Goal: Navigation & Orientation: Find specific page/section

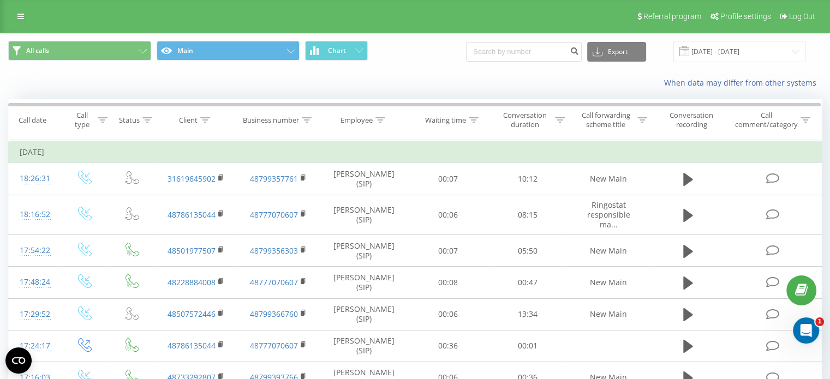
click at [381, 86] on div "When data may differ from other systems" at bounding box center [570, 82] width 518 height 11
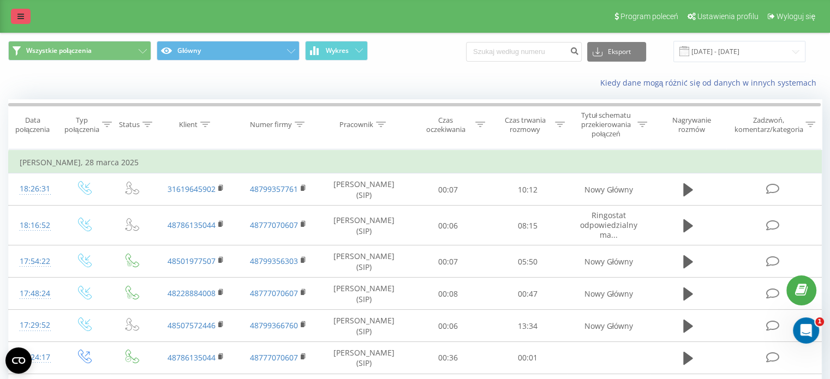
click at [17, 20] on icon at bounding box center [20, 17] width 7 height 8
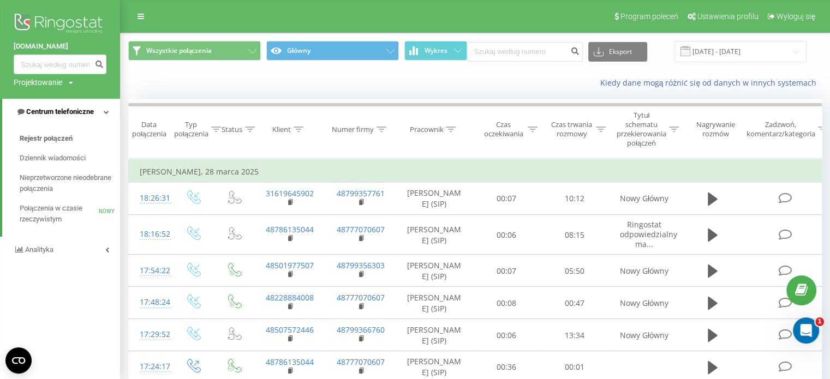
click at [63, 116] on font "Centrum telefoniczne" at bounding box center [60, 111] width 68 height 8
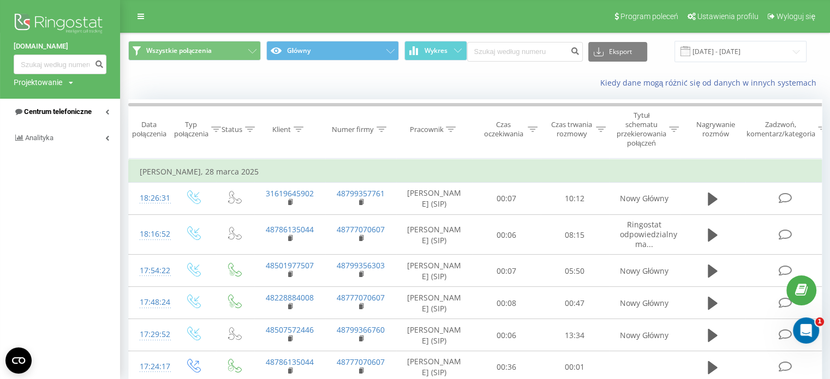
click at [57, 110] on font "Centrum telefoniczne" at bounding box center [58, 111] width 68 height 8
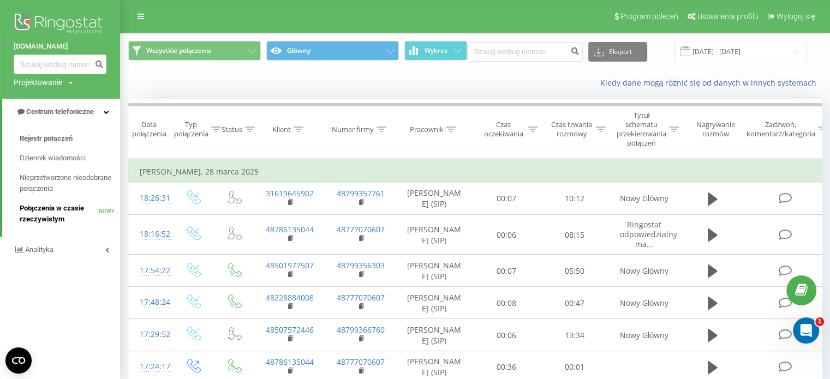
click at [48, 203] on span "Połączenia w czasie rzeczywistym" at bounding box center [59, 214] width 79 height 22
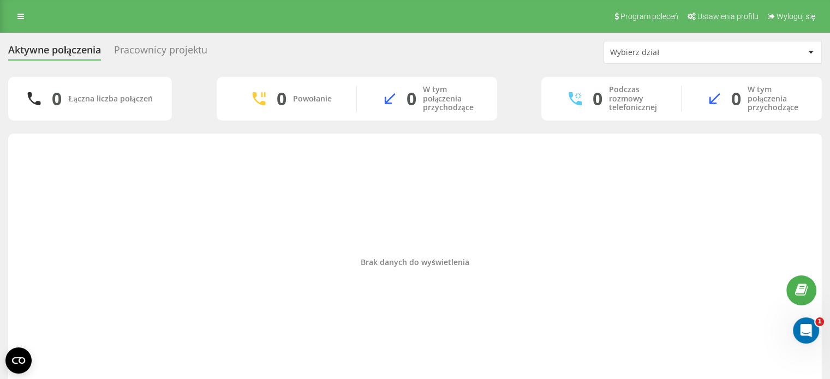
click at [159, 50] on font "Pracownicy projektu" at bounding box center [160, 49] width 93 height 13
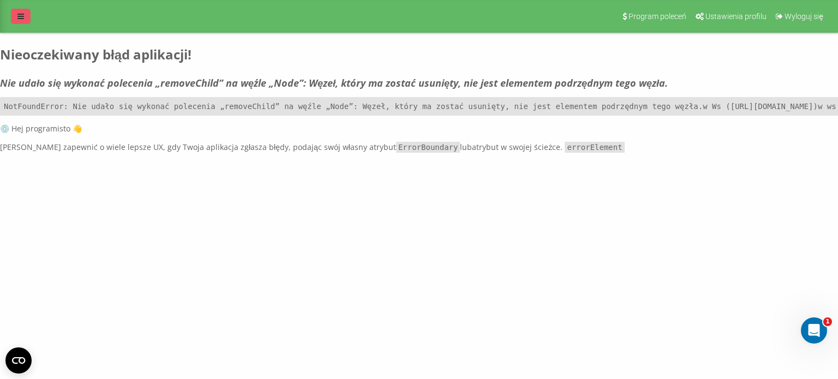
click at [22, 17] on icon at bounding box center [20, 17] width 7 height 8
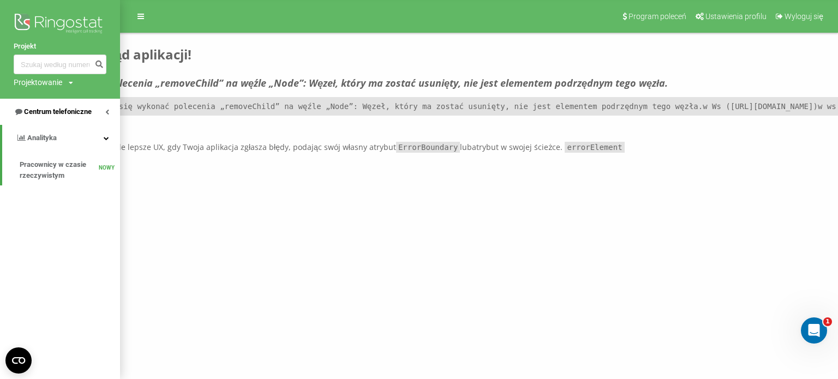
click at [61, 115] on font "Centrum telefoniczne" at bounding box center [58, 111] width 68 height 8
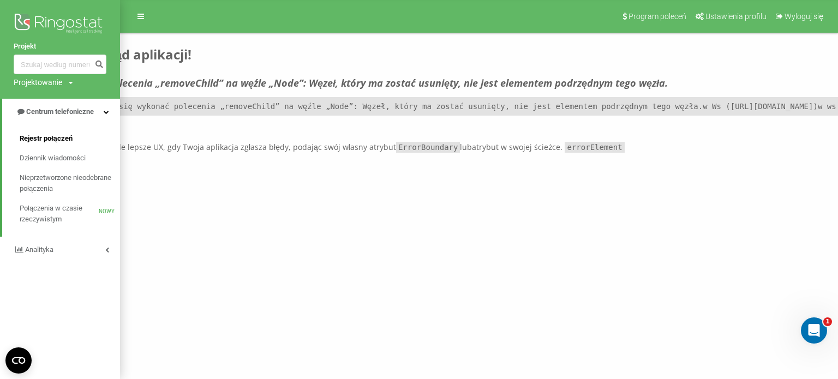
click at [51, 137] on font "Rejestr połączeń" at bounding box center [46, 138] width 53 height 8
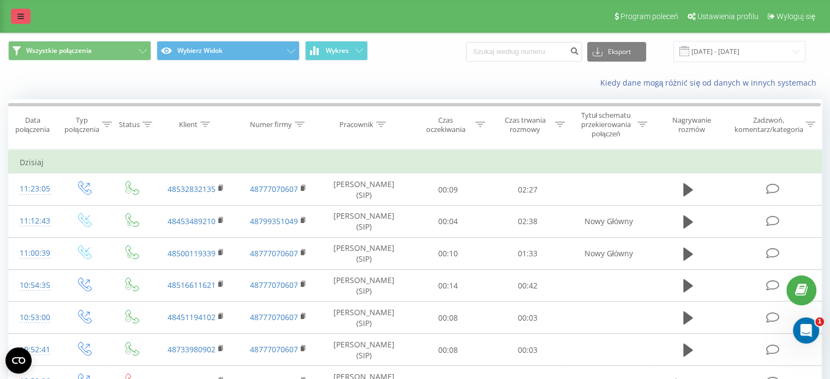
click at [22, 17] on icon at bounding box center [20, 17] width 7 height 8
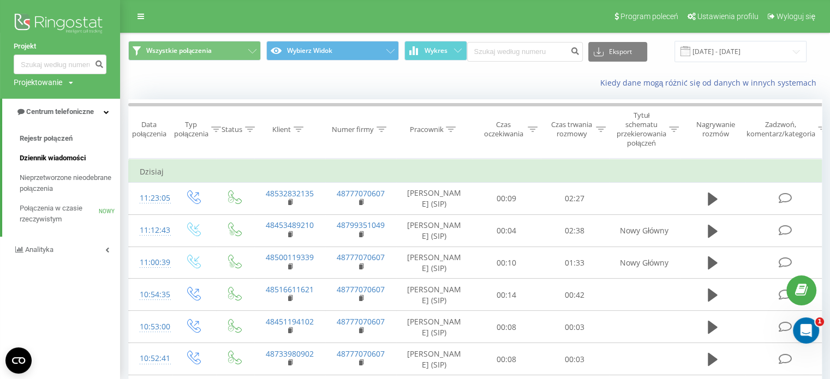
click at [68, 163] on span "Dziennik wiadomości" at bounding box center [53, 158] width 66 height 11
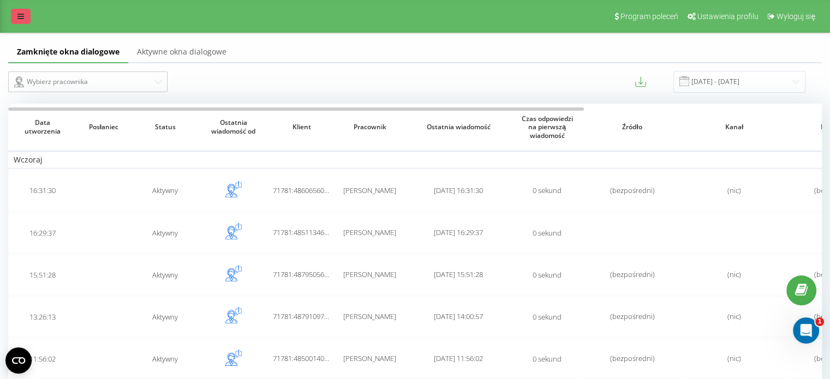
click at [25, 17] on link at bounding box center [21, 16] width 20 height 15
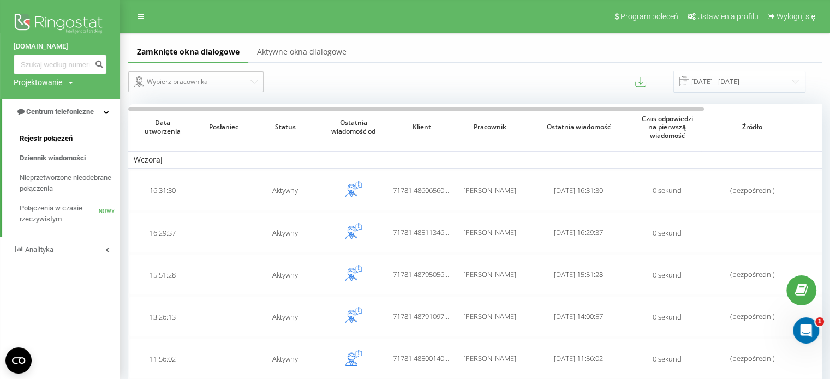
click at [63, 140] on font "Rejestr połączeń" at bounding box center [46, 138] width 53 height 8
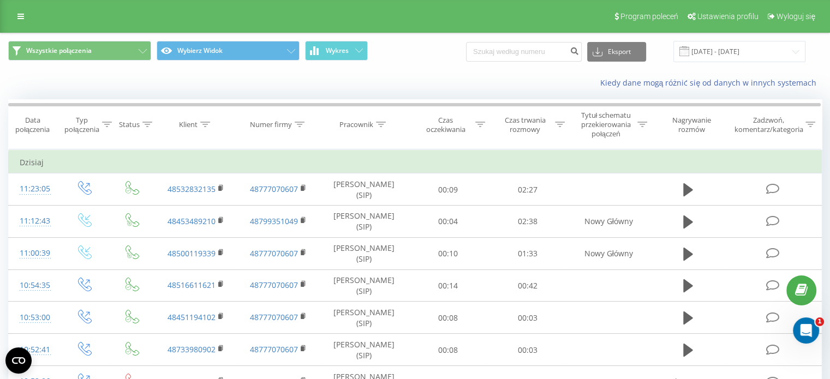
click at [9, 9] on div "Program poleceń Ustawienia profilu Wyloguj się" at bounding box center [415, 16] width 830 height 33
click at [17, 15] on icon at bounding box center [20, 17] width 7 height 8
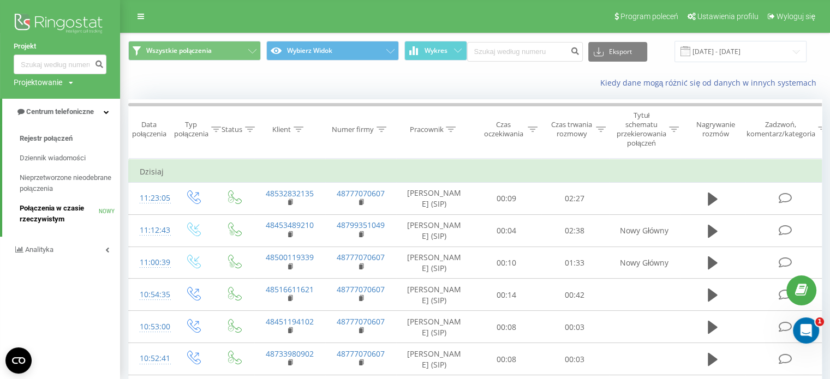
click at [46, 216] on font "Połączenia w czasie rzeczywistym" at bounding box center [52, 213] width 64 height 19
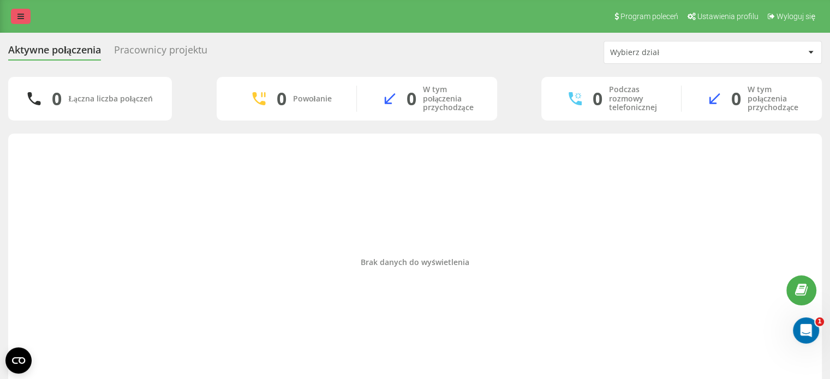
click at [16, 19] on link at bounding box center [21, 16] width 20 height 15
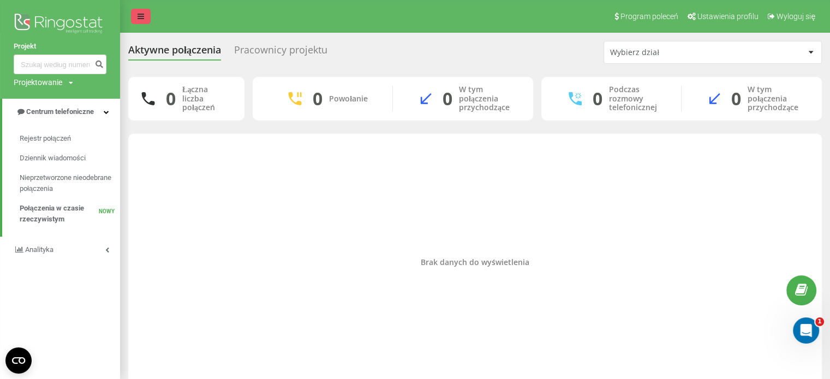
click at [141, 21] on link at bounding box center [141, 16] width 20 height 15
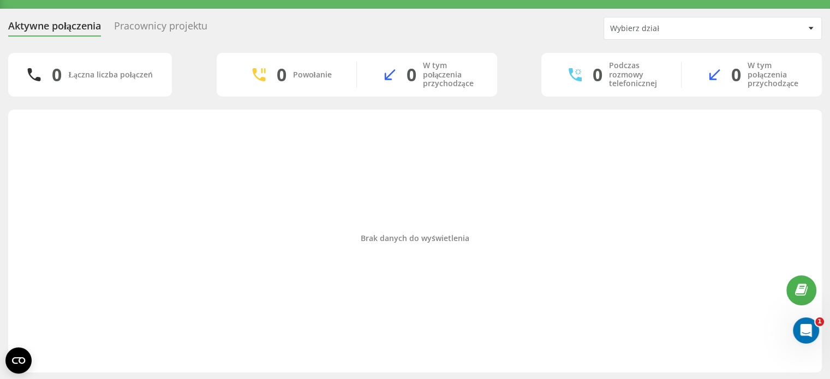
scroll to position [25, 0]
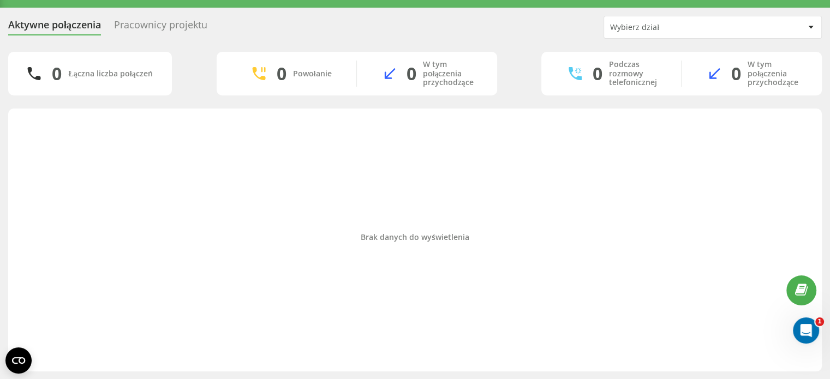
click at [731, 78] on font "0" at bounding box center [736, 73] width 10 height 23
click at [692, 24] on div "Wybierz dział" at bounding box center [675, 27] width 130 height 9
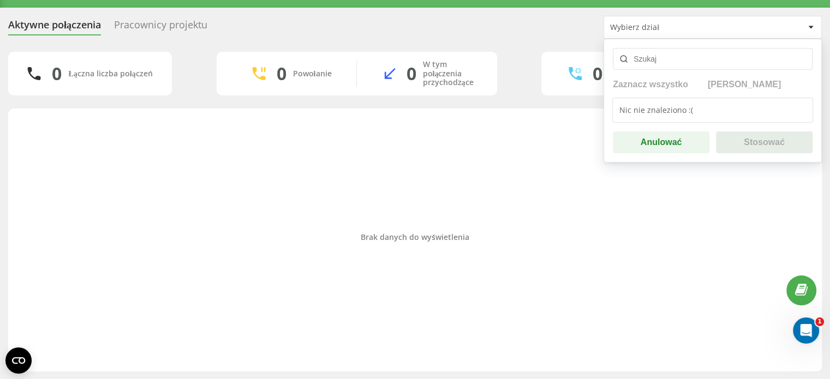
click at [395, 164] on div "Brak danych do wyświetlenia" at bounding box center [415, 237] width 796 height 247
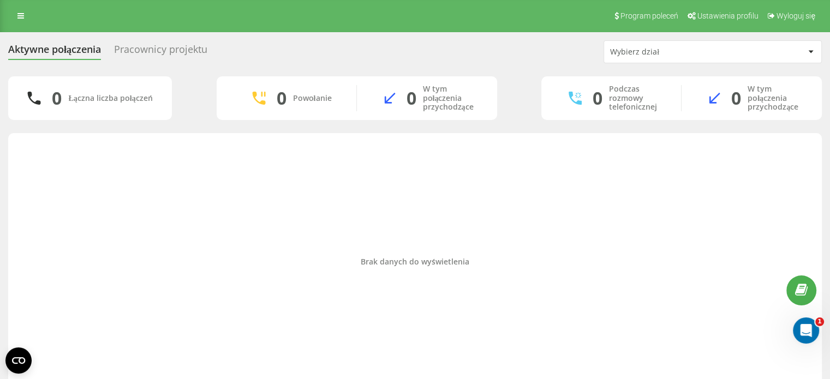
scroll to position [0, 0]
click at [25, 19] on link at bounding box center [21, 16] width 20 height 15
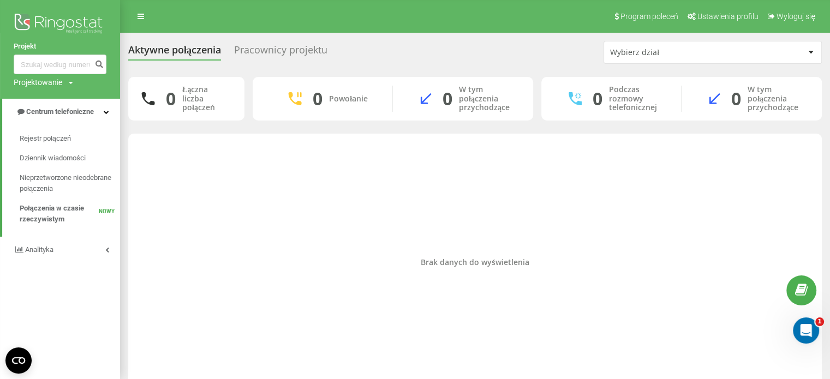
click at [264, 44] on font "Pracownicy projektu" at bounding box center [280, 49] width 93 height 13
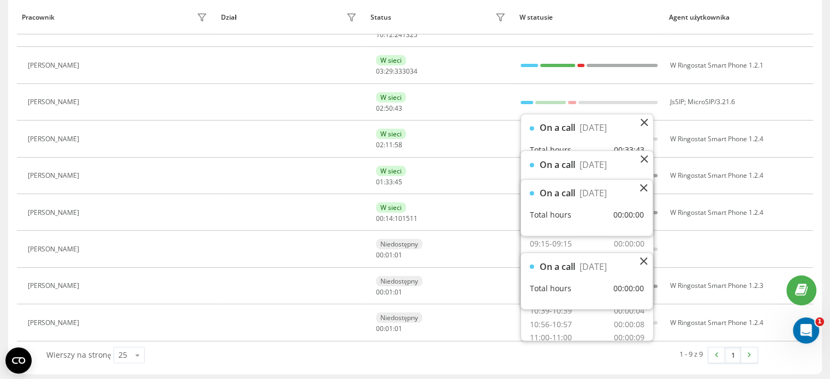
scroll to position [164, 0]
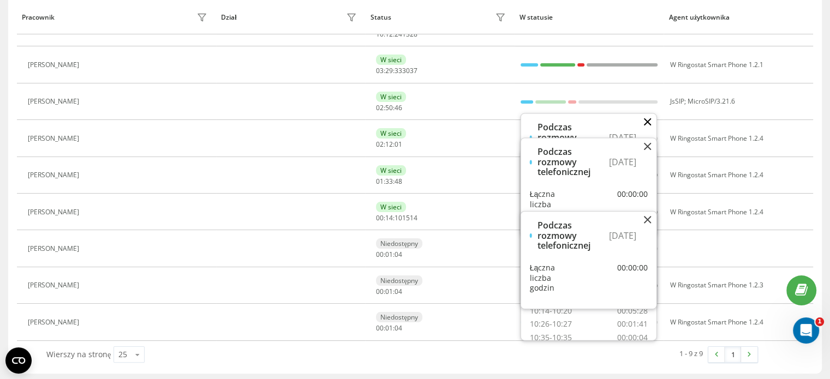
click at [651, 121] on icon at bounding box center [647, 122] width 7 height 7
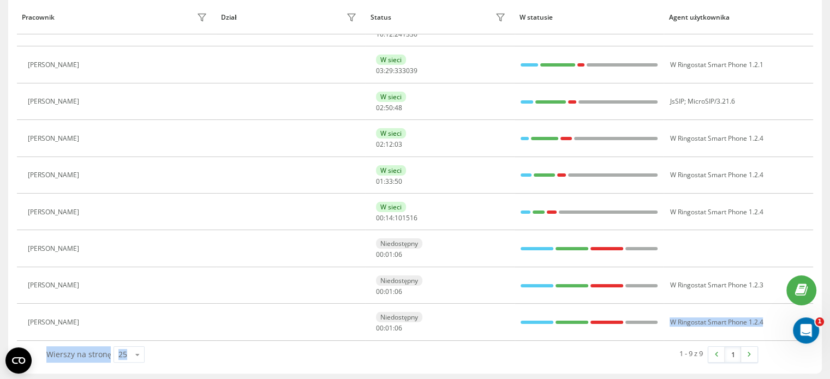
click at [539, 337] on div "Pracownik Dział Status W statusie Agent użytkownika [PERSON_NAME] W sieci 10:12…" at bounding box center [414, 172] width 813 height 404
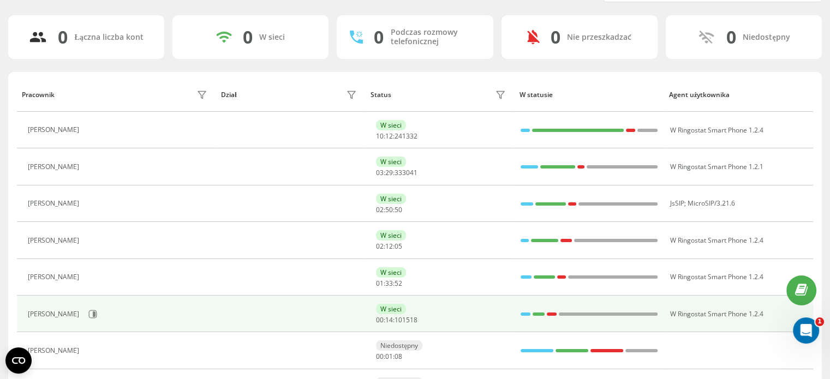
scroll to position [55, 0]
